Goal: Obtain resource: Obtain resource

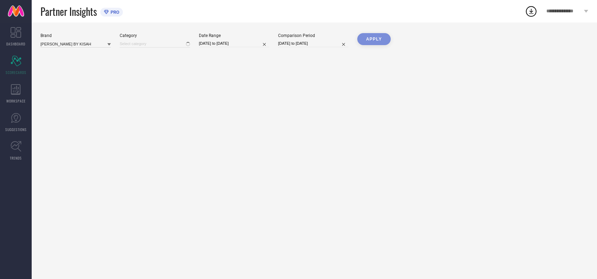
type input "All"
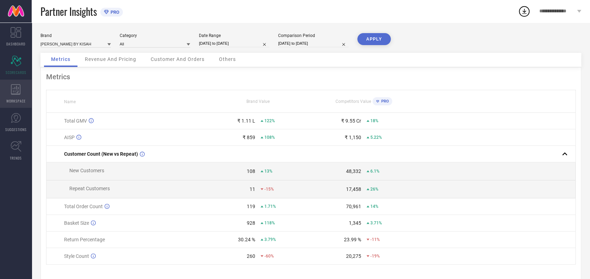
click at [16, 87] on icon at bounding box center [16, 89] width 10 height 11
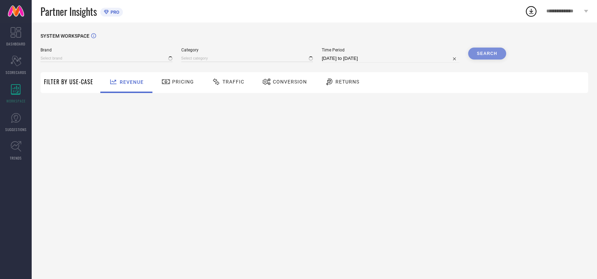
type input "[PERSON_NAME] BY KISAH"
type input "All"
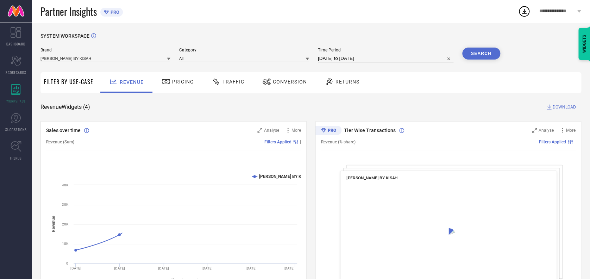
click at [231, 74] on div "Traffic" at bounding box center [228, 82] width 50 height 21
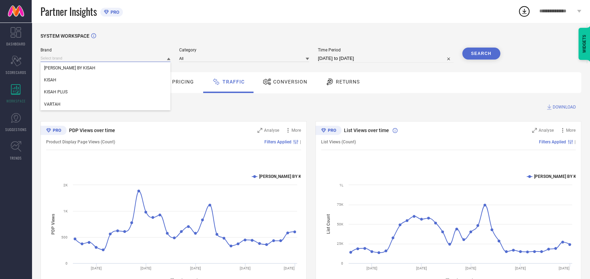
click at [115, 61] on input at bounding box center [105, 58] width 130 height 7
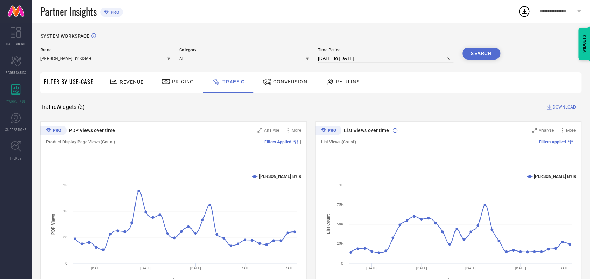
click at [85, 58] on input at bounding box center [105, 58] width 130 height 7
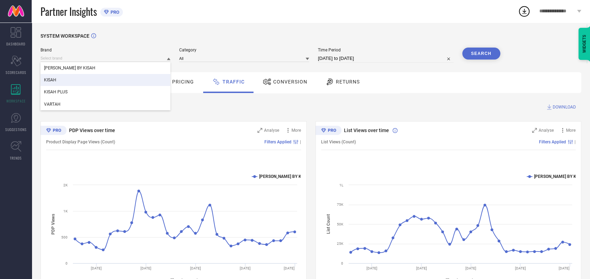
click at [62, 80] on div "KISAH" at bounding box center [105, 80] width 130 height 12
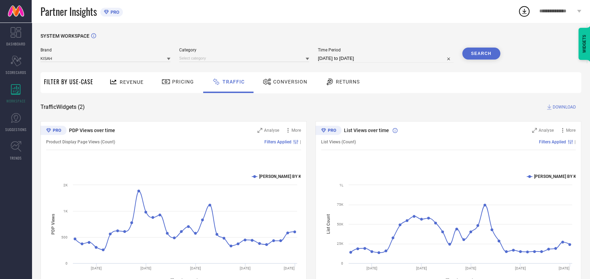
click at [201, 54] on div at bounding box center [244, 58] width 130 height 8
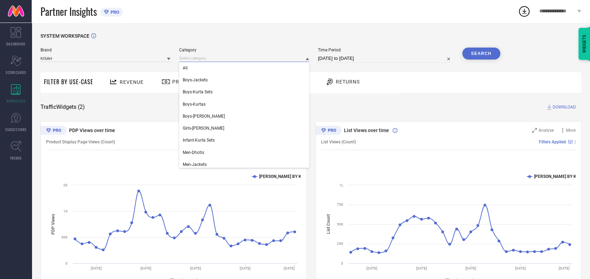
click at [200, 60] on input at bounding box center [244, 58] width 130 height 7
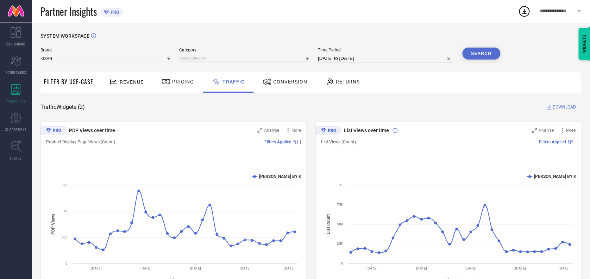
click at [206, 60] on input at bounding box center [244, 58] width 130 height 7
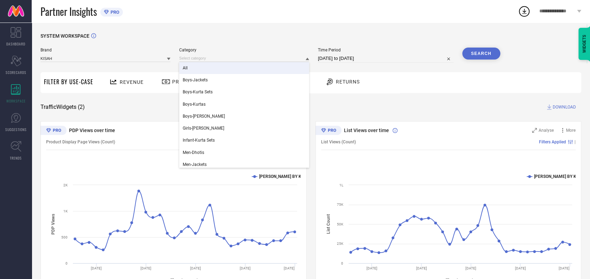
click at [199, 70] on div "All" at bounding box center [244, 68] width 130 height 12
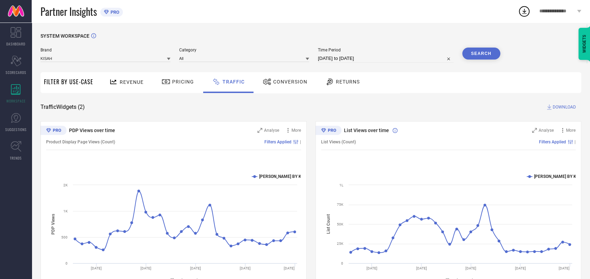
click at [385, 57] on input "[DATE] to [DATE]" at bounding box center [386, 58] width 136 height 8
select select "6"
select select "2025"
select select "7"
select select "2025"
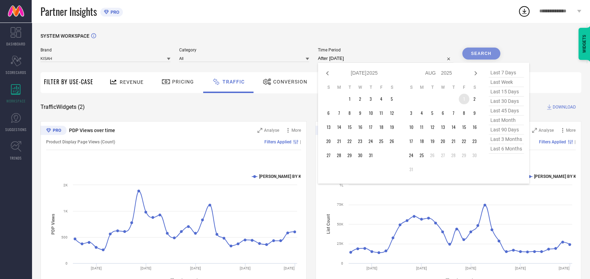
click at [459, 96] on td "1" at bounding box center [464, 99] width 11 height 11
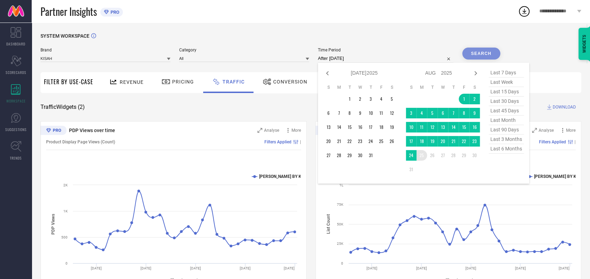
type input "[DATE] to [DATE]"
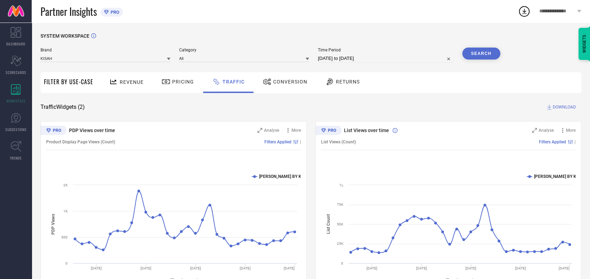
click at [474, 55] on button "Search" at bounding box center [481, 54] width 38 height 12
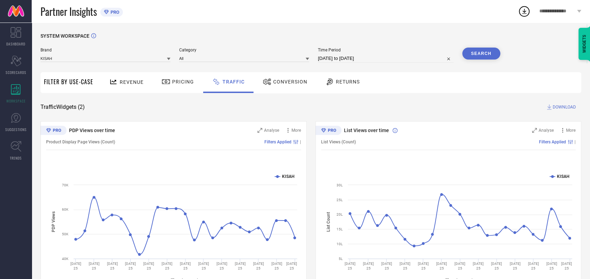
click at [555, 107] on span "DOWNLOAD" at bounding box center [564, 107] width 23 height 7
click at [223, 14] on div "Partner Insights PRO" at bounding box center [278, 11] width 477 height 23
click at [14, 123] on link "SUGGESTIONS" at bounding box center [16, 122] width 32 height 28
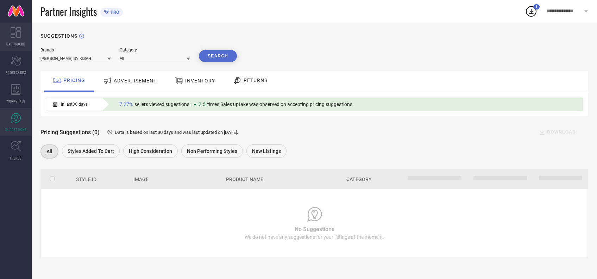
click at [16, 46] on span "DASHBOARD" at bounding box center [15, 43] width 19 height 5
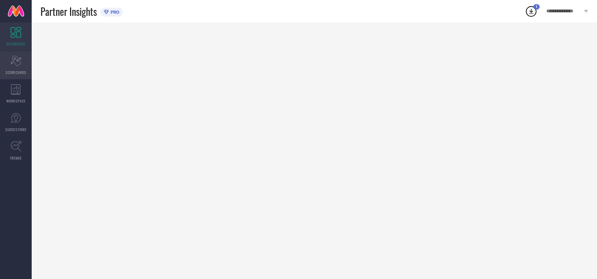
click at [15, 68] on div "Scorecard SCORECARDS" at bounding box center [16, 65] width 32 height 28
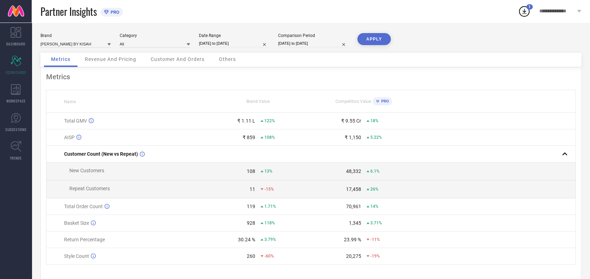
click at [130, 62] on div "Revenue And Pricing" at bounding box center [110, 60] width 65 height 14
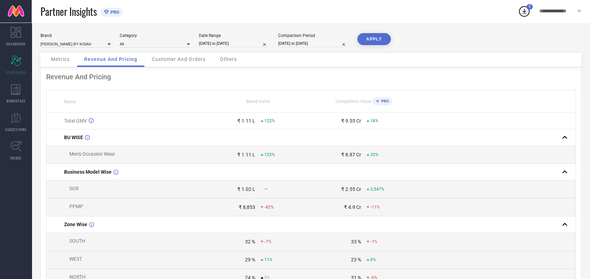
click at [173, 61] on span "Customer And Orders" at bounding box center [179, 59] width 54 height 6
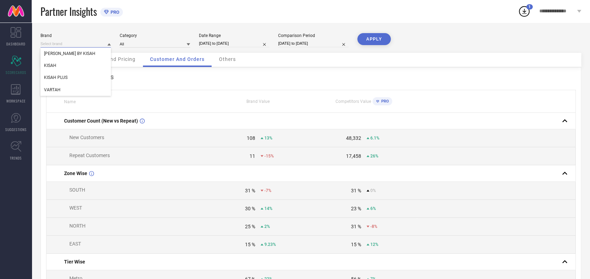
click at [104, 43] on input at bounding box center [75, 43] width 70 height 7
click at [106, 43] on input at bounding box center [75, 43] width 70 height 7
click at [64, 63] on div "KISAH" at bounding box center [75, 66] width 70 height 12
type input "All"
click at [145, 44] on input at bounding box center [155, 43] width 70 height 7
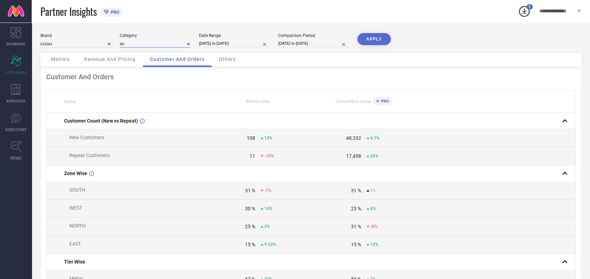
click at [145, 43] on input at bounding box center [155, 43] width 70 height 7
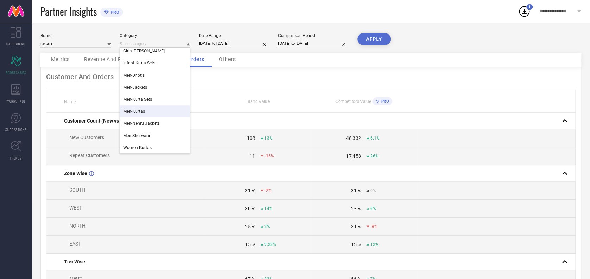
click at [138, 112] on span "Men-Kurtas" at bounding box center [134, 111] width 22 height 5
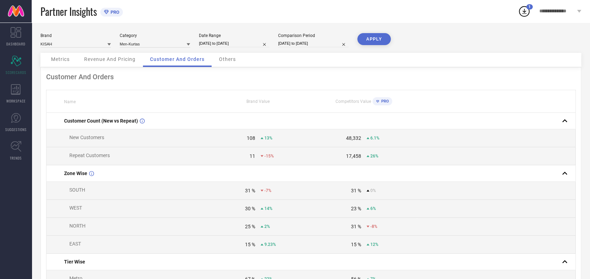
select select "6"
select select "2025"
select select "7"
select select "2025"
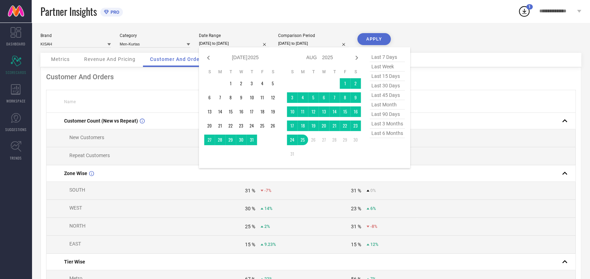
click at [246, 43] on input "[DATE] to [DATE]" at bounding box center [234, 43] width 70 height 7
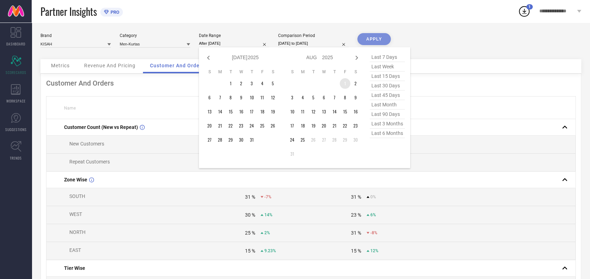
click at [344, 81] on td "1" at bounding box center [345, 83] width 11 height 11
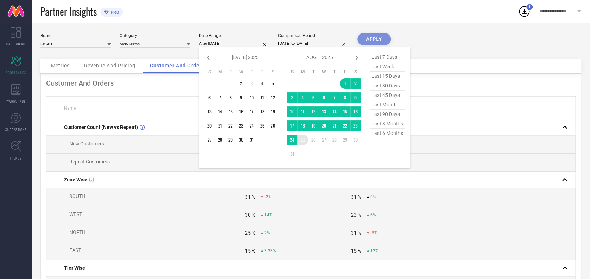
type input "[DATE] to [DATE]"
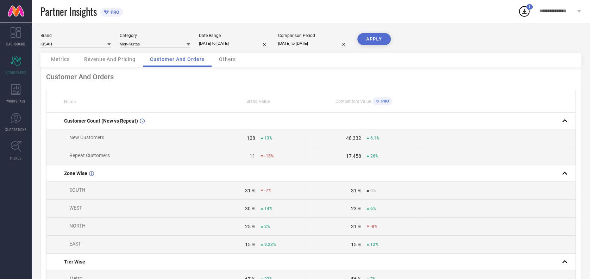
select select "6"
select select "2024"
select select "7"
select select "2024"
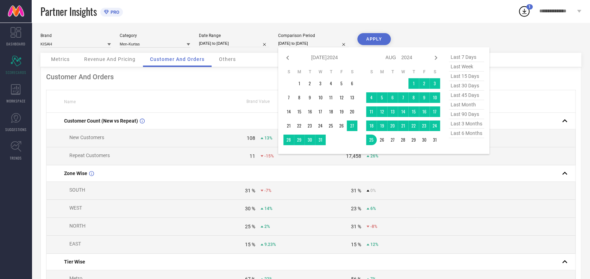
click at [331, 40] on input "[DATE] to [DATE]" at bounding box center [313, 43] width 70 height 7
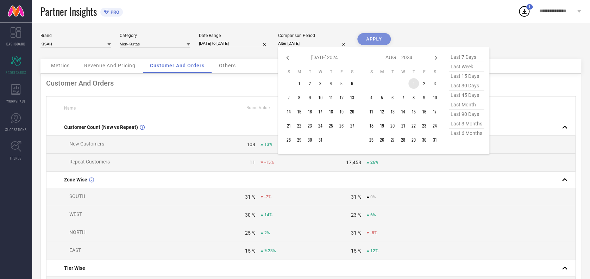
click at [413, 82] on td "1" at bounding box center [413, 83] width 11 height 11
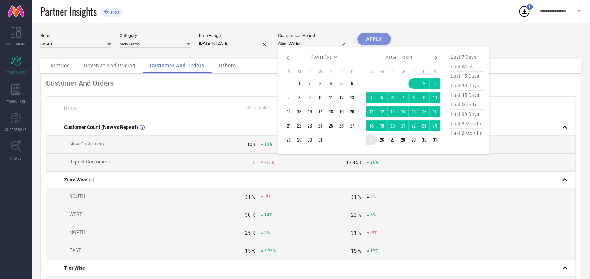
type input "[DATE] to [DATE]"
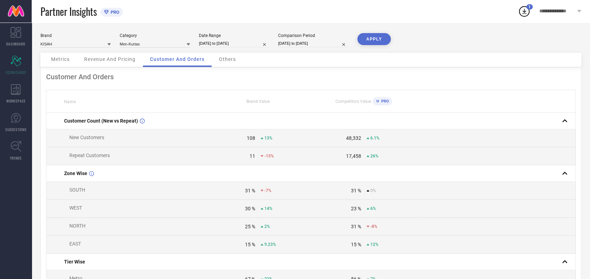
click at [368, 40] on button "APPLY" at bounding box center [373, 39] width 33 height 12
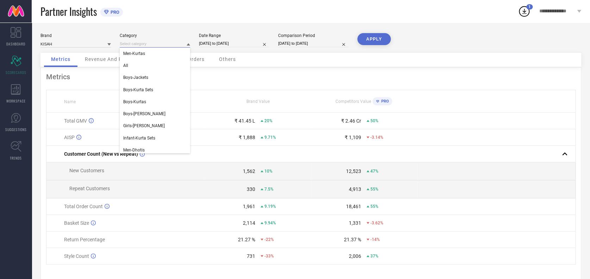
click at [153, 42] on input at bounding box center [155, 43] width 70 height 7
click at [155, 44] on input at bounding box center [155, 43] width 70 height 7
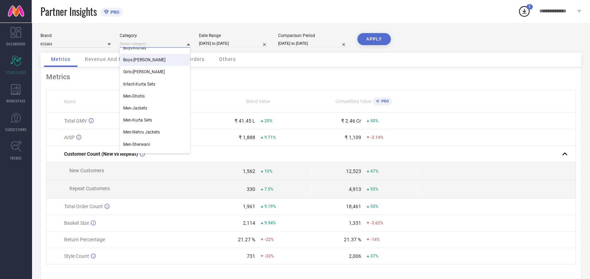
scroll to position [63, 0]
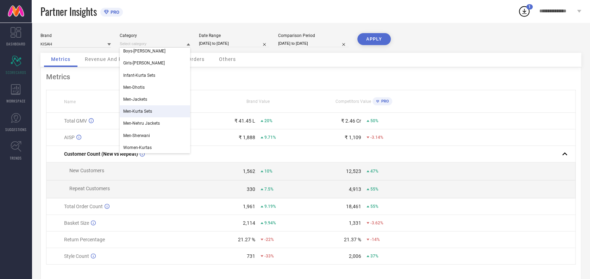
click at [142, 110] on span "Men-Kurta Sets" at bounding box center [137, 111] width 29 height 5
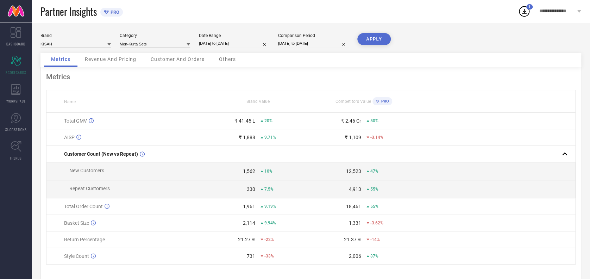
click at [379, 41] on button "APPLY" at bounding box center [373, 39] width 33 height 12
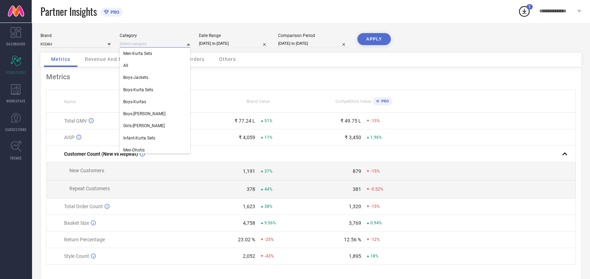
click at [169, 46] on input at bounding box center [155, 43] width 70 height 7
click at [166, 44] on input at bounding box center [155, 43] width 70 height 7
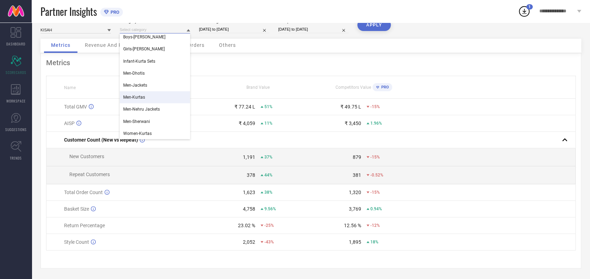
scroll to position [17, 0]
click at [155, 107] on span "Men-Nehru Jackets" at bounding box center [141, 109] width 37 height 5
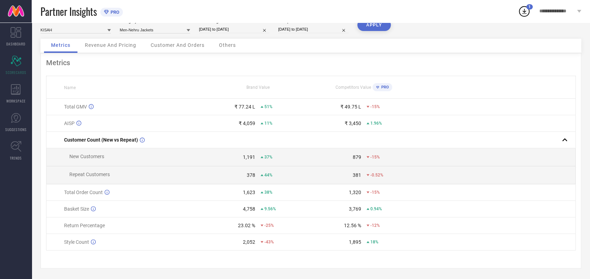
click at [369, 24] on button "APPLY" at bounding box center [373, 25] width 33 height 12
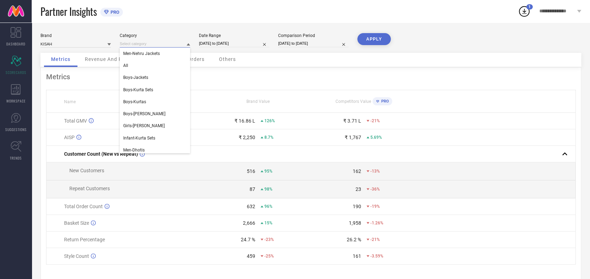
click at [163, 44] on input at bounding box center [155, 43] width 70 height 7
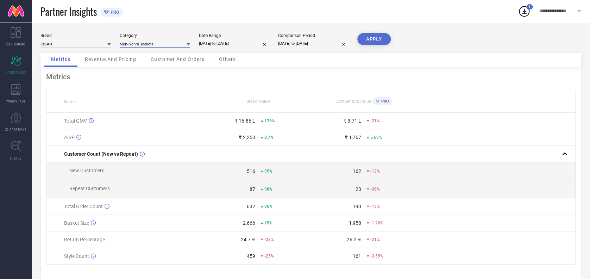
click at [166, 44] on input at bounding box center [155, 43] width 70 height 7
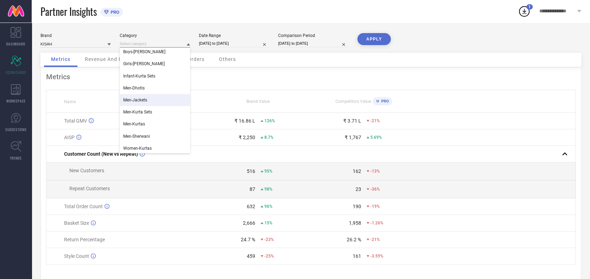
scroll to position [63, 0]
click at [139, 132] on div "Men-Sherwani" at bounding box center [155, 136] width 70 height 12
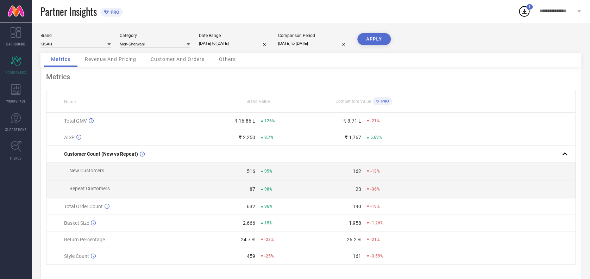
click at [375, 41] on button "APPLY" at bounding box center [373, 39] width 33 height 12
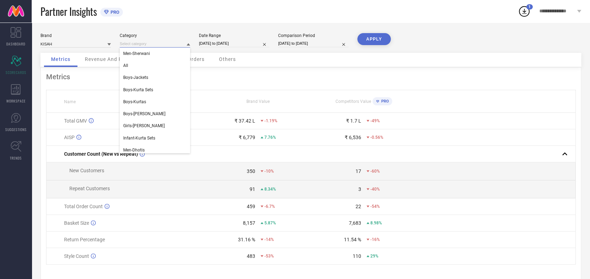
click at [153, 43] on input at bounding box center [155, 43] width 70 height 7
click at [161, 42] on input at bounding box center [155, 43] width 70 height 7
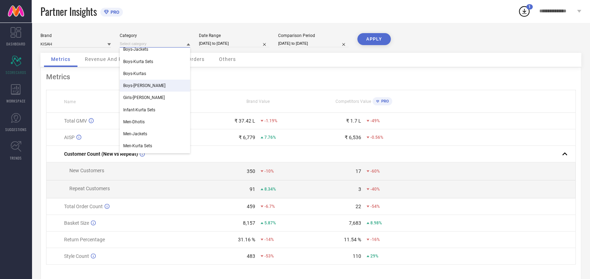
scroll to position [39, 0]
click at [140, 121] on span "Men-Jackets" at bounding box center [135, 122] width 24 height 5
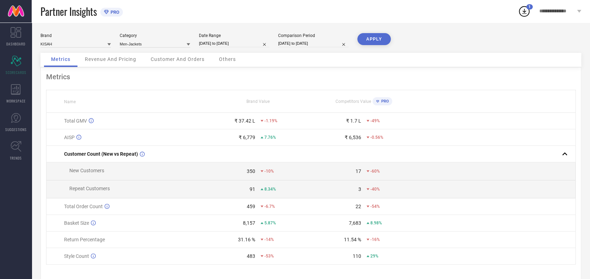
click at [375, 40] on button "APPLY" at bounding box center [373, 39] width 33 height 12
drag, startPoint x: 279, startPoint y: 121, endPoint x: 168, endPoint y: 96, distance: 113.3
click at [168, 96] on table "Name Brand Value Competitors Value PRO Total GMV ₹ 11,997 -93% ₹ 10,799 -68% AI…" at bounding box center [311, 177] width 530 height 175
click at [168, 96] on th "Name" at bounding box center [125, 101] width 159 height 23
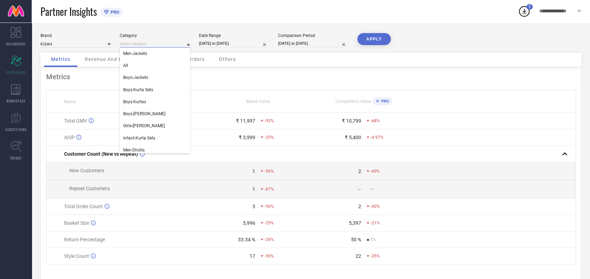
click at [182, 46] on input at bounding box center [155, 43] width 70 height 7
click at [176, 40] on input at bounding box center [155, 43] width 70 height 7
click at [144, 99] on div "Men-Dhotis" at bounding box center [155, 104] width 70 height 12
click at [375, 33] on button "APPLY" at bounding box center [373, 39] width 33 height 12
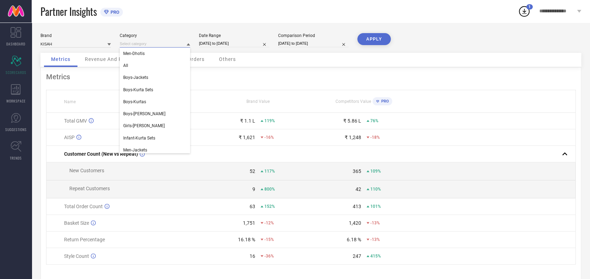
click at [151, 41] on input at bounding box center [155, 43] width 70 height 7
click at [156, 42] on input at bounding box center [155, 43] width 70 height 7
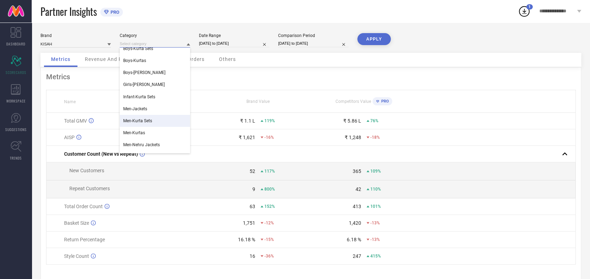
scroll to position [0, 0]
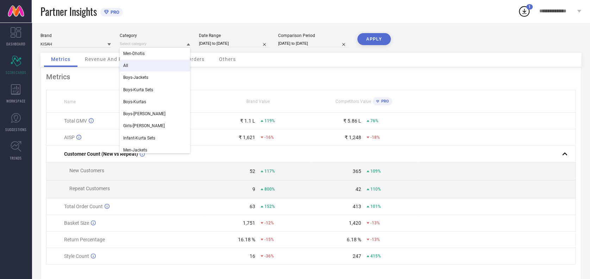
click at [130, 65] on div "All" at bounding box center [155, 66] width 70 height 12
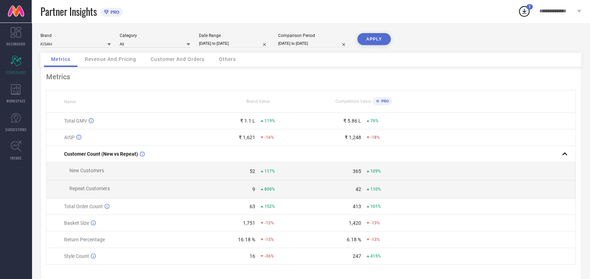
click at [370, 37] on button "APPLY" at bounding box center [373, 39] width 33 height 12
click at [256, 40] on input "[DATE] to [DATE]" at bounding box center [234, 43] width 70 height 7
select select "7"
select select "2025"
select select "8"
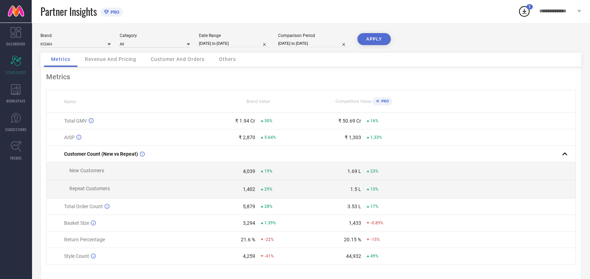
select select "2025"
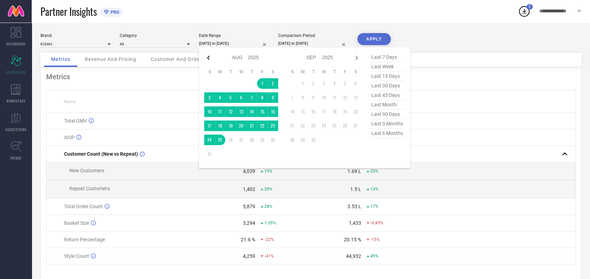
click at [206, 56] on icon at bounding box center [208, 58] width 8 height 8
select select "6"
select select "2025"
select select "7"
select select "2025"
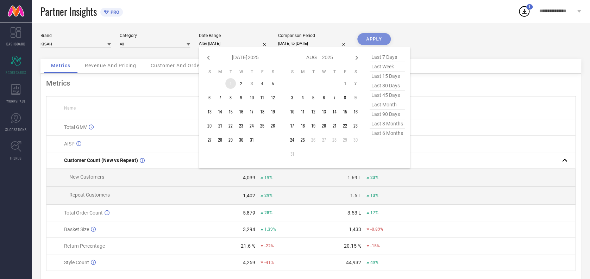
click at [229, 84] on td "1" at bounding box center [230, 83] width 11 height 11
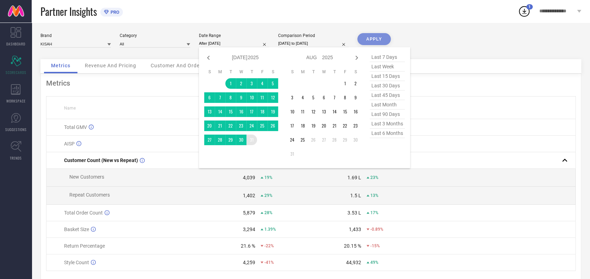
type input "[DATE] to [DATE]"
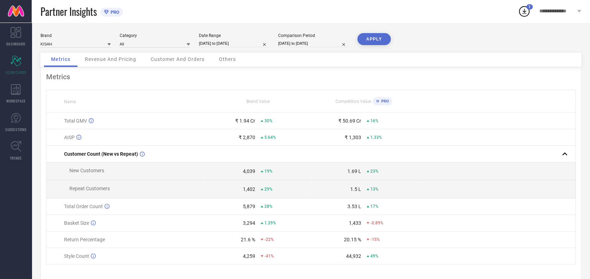
click at [328, 45] on input "[DATE] to [DATE]" at bounding box center [313, 43] width 70 height 7
select select "7"
select select "2024"
select select "8"
select select "2024"
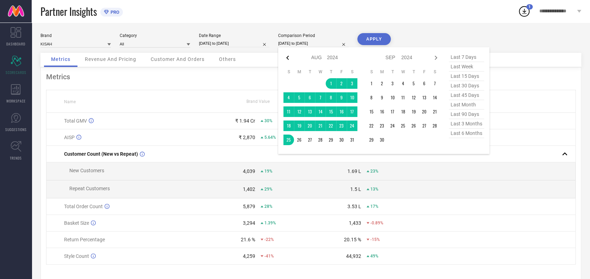
click at [285, 57] on icon at bounding box center [287, 58] width 8 height 8
select select "6"
select select "2024"
select select "7"
select select "2024"
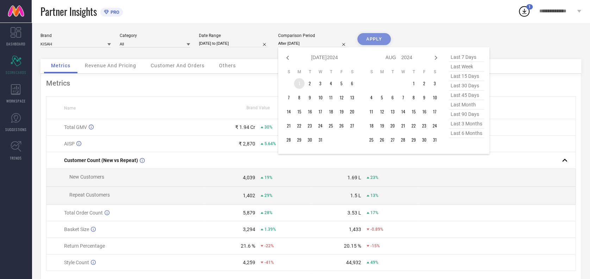
click at [296, 81] on td "1" at bounding box center [299, 83] width 11 height 11
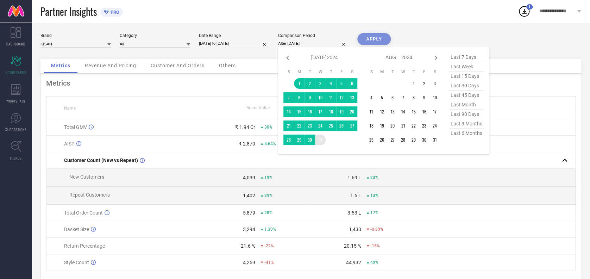
type input "[DATE] to [DATE]"
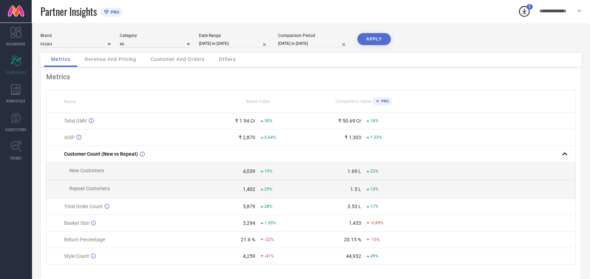
click at [376, 40] on button "APPLY" at bounding box center [373, 39] width 33 height 12
click at [149, 43] on input at bounding box center [155, 43] width 70 height 7
click at [146, 43] on input at bounding box center [155, 43] width 70 height 7
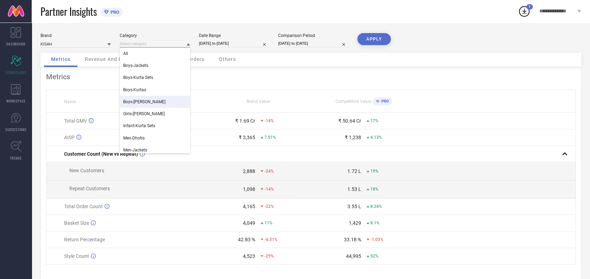
scroll to position [63, 0]
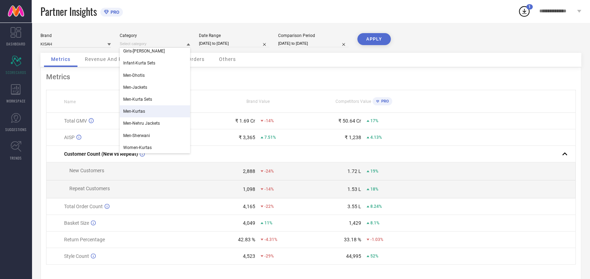
click at [142, 113] on span "Men-Kurtas" at bounding box center [134, 111] width 22 height 5
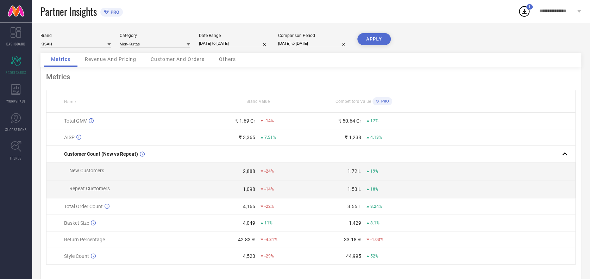
click at [387, 38] on button "APPLY" at bounding box center [373, 39] width 33 height 12
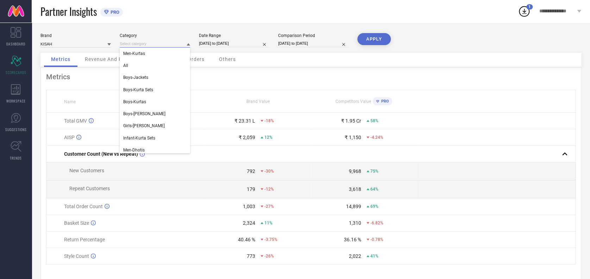
click at [154, 42] on input at bounding box center [155, 43] width 70 height 7
click at [157, 45] on input at bounding box center [155, 43] width 70 height 7
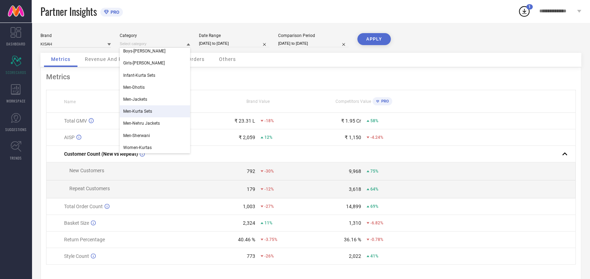
click at [146, 111] on span "Men-Kurta Sets" at bounding box center [137, 111] width 29 height 5
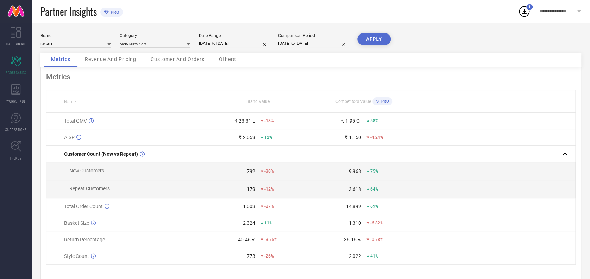
click at [379, 34] on button "APPLY" at bounding box center [373, 39] width 33 height 12
click at [169, 39] on div "Category Men-Kurta Sets" at bounding box center [155, 40] width 70 height 14
click at [160, 43] on input at bounding box center [155, 43] width 70 height 7
click at [157, 40] on input at bounding box center [155, 43] width 70 height 7
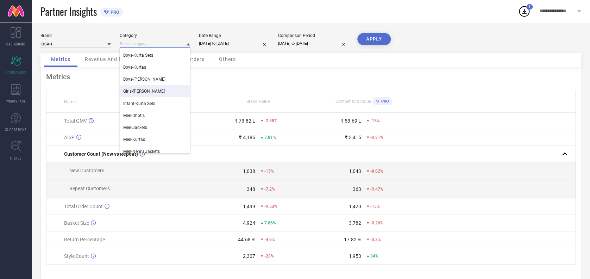
scroll to position [38, 0]
click at [140, 144] on div "Men-Nehru Jackets" at bounding box center [155, 148] width 70 height 12
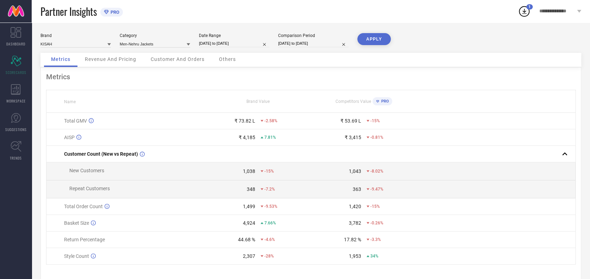
click at [367, 33] on button "APPLY" at bounding box center [373, 39] width 33 height 12
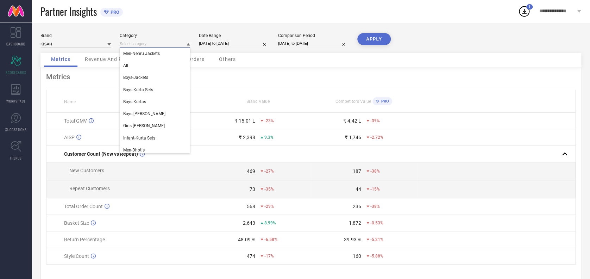
click at [166, 45] on input at bounding box center [155, 43] width 70 height 7
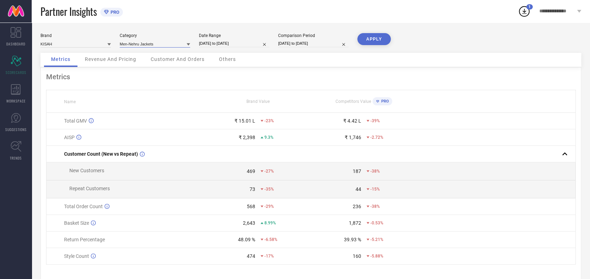
click at [166, 41] on input at bounding box center [155, 43] width 70 height 7
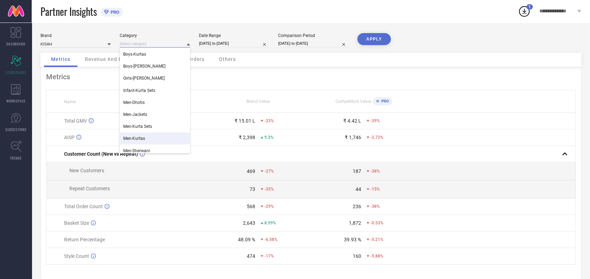
scroll to position [63, 0]
click at [139, 130] on div "Men-Sherwani" at bounding box center [155, 136] width 70 height 12
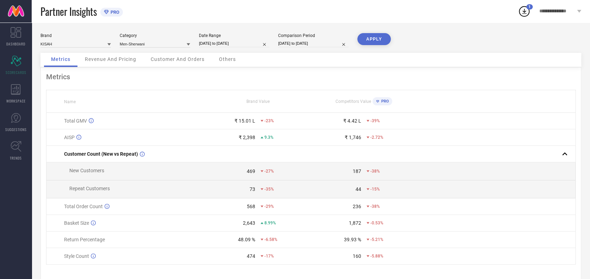
click at [375, 37] on button "APPLY" at bounding box center [373, 39] width 33 height 12
click at [146, 43] on input at bounding box center [155, 43] width 70 height 7
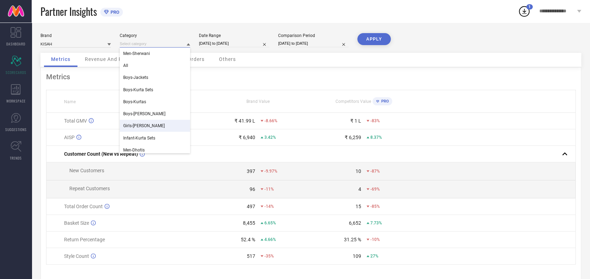
scroll to position [37, 0]
click at [143, 110] on div "Men-Dhotis" at bounding box center [155, 113] width 70 height 12
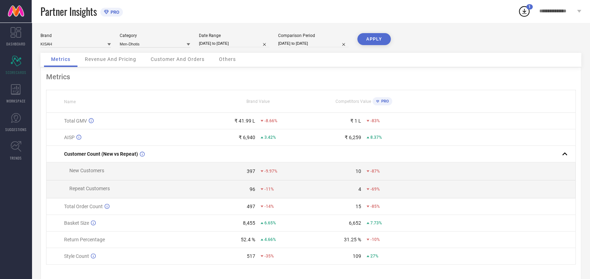
click at [367, 40] on button "APPLY" at bounding box center [373, 39] width 33 height 12
